Goal: Transaction & Acquisition: Purchase product/service

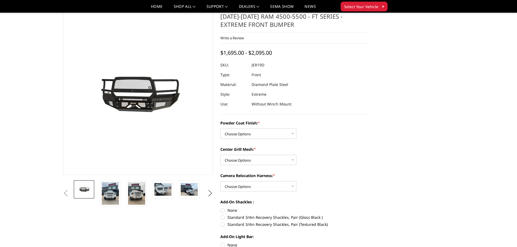
scroll to position [27, 0]
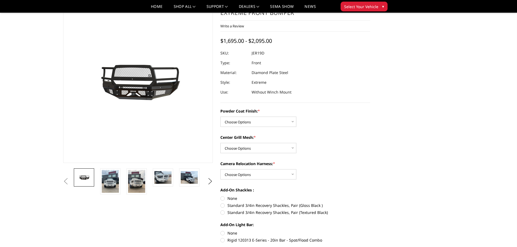
click at [268, 115] on div "Powder Coat Finish: * Choose Options Bare Metal Gloss Black Powder Coat Texture…" at bounding box center [295, 117] width 150 height 19
click at [268, 120] on select "Choose Options Bare Metal Gloss Black Powder Coat Textured Black Powder Coat" at bounding box center [258, 122] width 76 height 10
select select "3236"
click at [220, 117] on select "Choose Options Bare Metal Gloss Black Powder Coat Textured Black Powder Coat" at bounding box center [258, 122] width 76 height 10
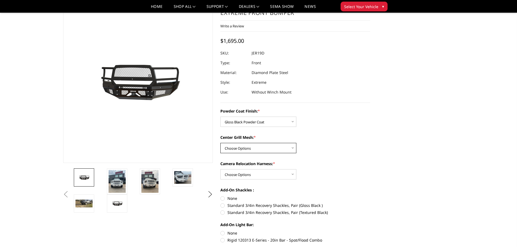
click at [258, 148] on select "Choose Options WITH Expanded Metal in Center Grill WITHOUT Expanded Metal in Ce…" at bounding box center [258, 148] width 76 height 10
click at [220, 143] on select "Choose Options WITH Expanded Metal in Center Grill WITHOUT Expanded Metal in Ce…" at bounding box center [258, 148] width 76 height 10
click at [257, 147] on select "Choose Options WITH Expanded Metal in Center Grill WITHOUT Expanded Metal in Ce…" at bounding box center [258, 148] width 76 height 10
click at [220, 143] on select "Choose Options WITH Expanded Metal in Center Grill WITHOUT Expanded Metal in Ce…" at bounding box center [258, 148] width 76 height 10
click at [258, 148] on select "Choose Options WITH Expanded Metal in Center Grill WITHOUT Expanded Metal in Ce…" at bounding box center [258, 148] width 76 height 10
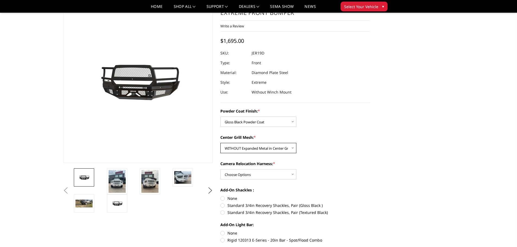
select select "3238"
click at [220, 143] on select "Choose Options WITH Expanded Metal in Center Grill WITHOUT Expanded Metal in Ce…" at bounding box center [258, 148] width 76 height 10
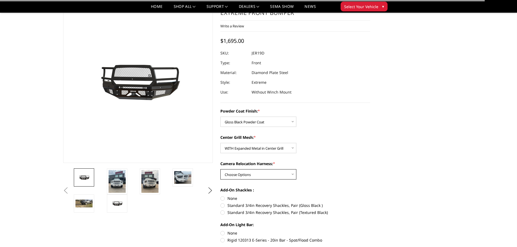
click at [253, 172] on select "Choose Options WITH Camera Relocation Harness WITHOUT Camera Relocation Harness" at bounding box center [258, 174] width 76 height 10
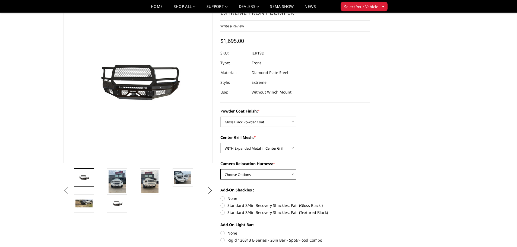
select select "3241"
click at [220, 169] on select "Choose Options WITH Camera Relocation Harness WITHOUT Camera Relocation Harness" at bounding box center [258, 174] width 76 height 10
click at [311, 170] on div "Camera Relocation Harness: * Choose Options WITH Camera Relocation Harness WITH…" at bounding box center [295, 170] width 150 height 19
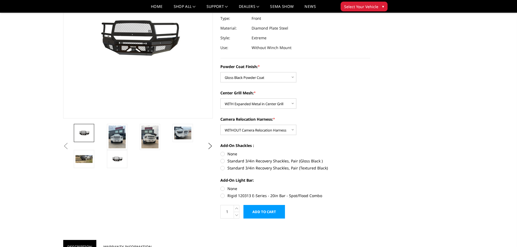
scroll to position [81, 0]
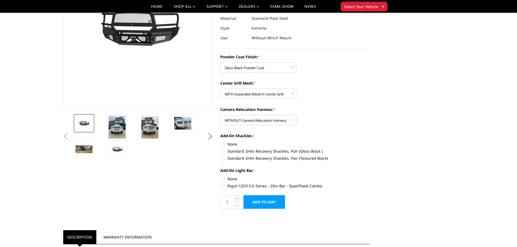
click at [223, 178] on label "None" at bounding box center [295, 179] width 150 height 6
click at [220, 176] on input "None" at bounding box center [220, 176] width 0 height 0
radio input "true"
click at [187, 124] on img at bounding box center [182, 123] width 17 height 13
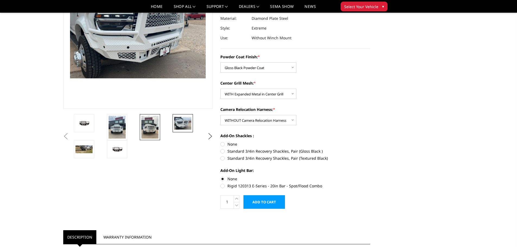
click at [159, 123] on link at bounding box center [150, 127] width 20 height 26
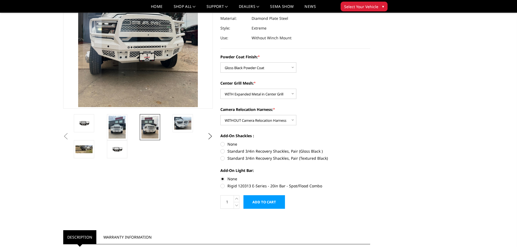
scroll to position [52, 0]
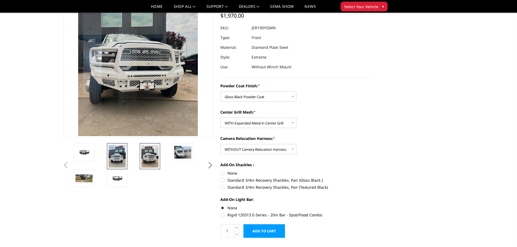
click at [123, 155] on img at bounding box center [116, 156] width 17 height 23
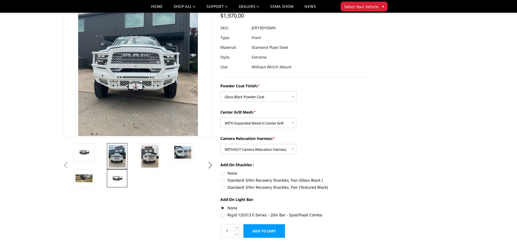
click at [113, 174] on img at bounding box center [116, 178] width 17 height 8
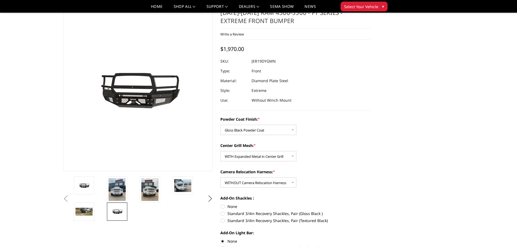
scroll to position [18, 0]
click at [245, 156] on select "Choose Options WITH Expanded Metal in Center Grill WITHOUT Expanded Metal in Ce…" at bounding box center [258, 157] width 76 height 10
click at [220, 152] on select "Choose Options WITH Expanded Metal in Center Grill WITHOUT Expanded Metal in Ce…" at bounding box center [258, 157] width 76 height 10
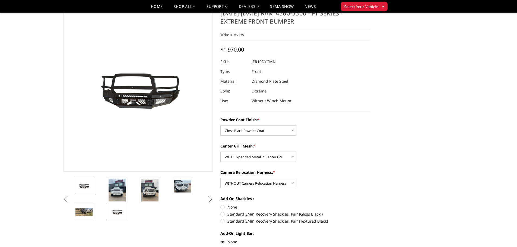
click at [85, 191] on link at bounding box center [84, 186] width 20 height 18
